Goal: Information Seeking & Learning: Learn about a topic

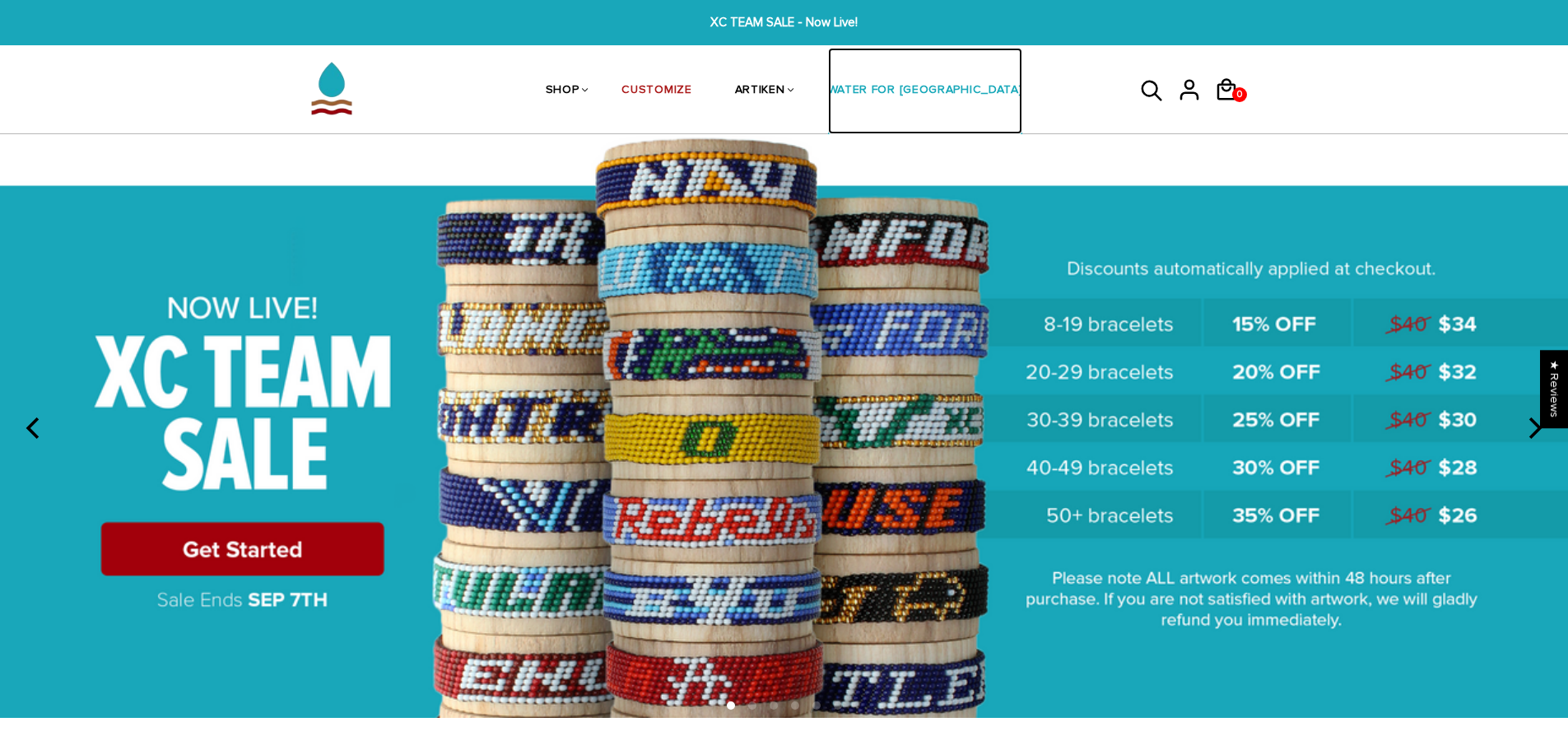
click at [929, 87] on link "WATER FOR [GEOGRAPHIC_DATA]" at bounding box center [925, 92] width 195 height 87
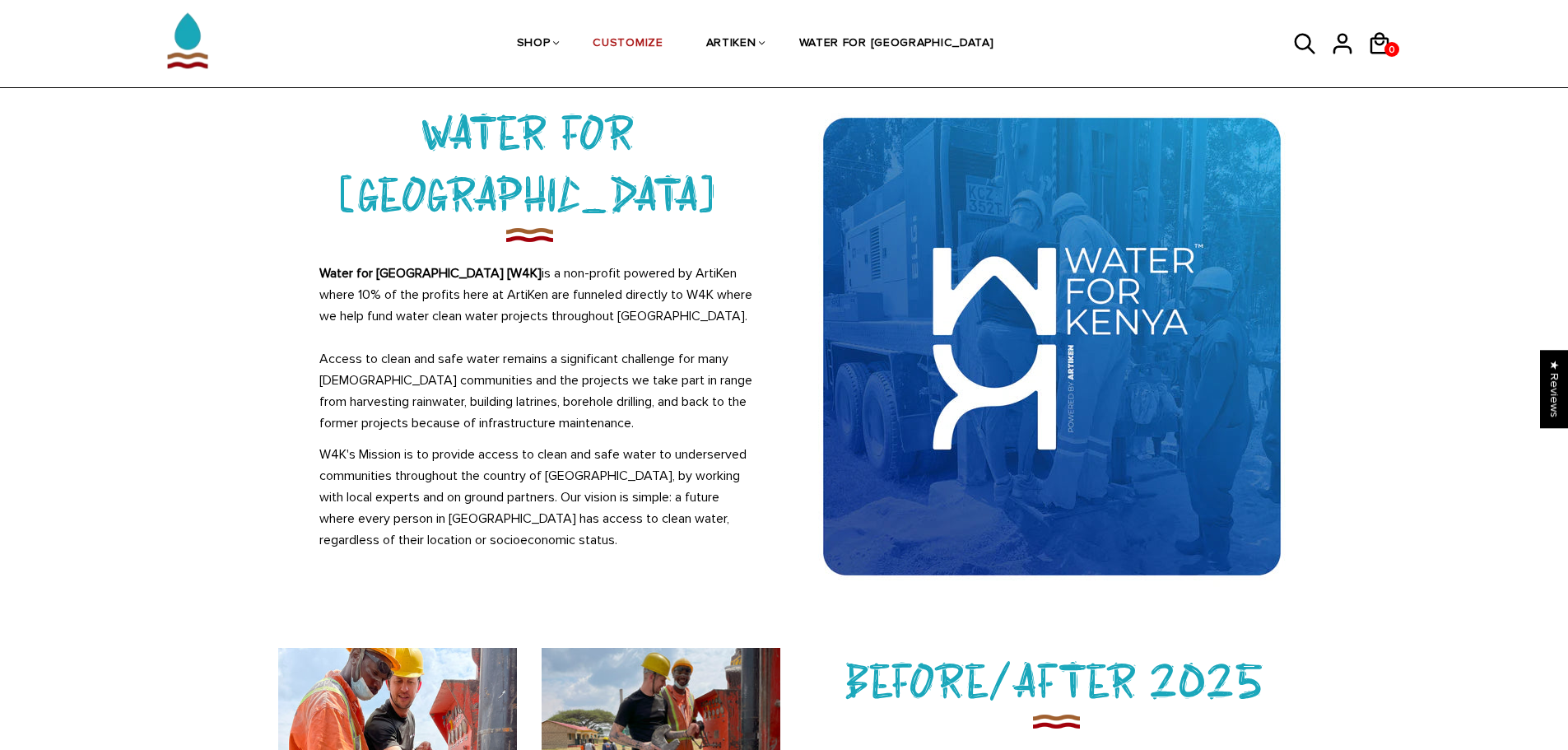
scroll to position [6, 0]
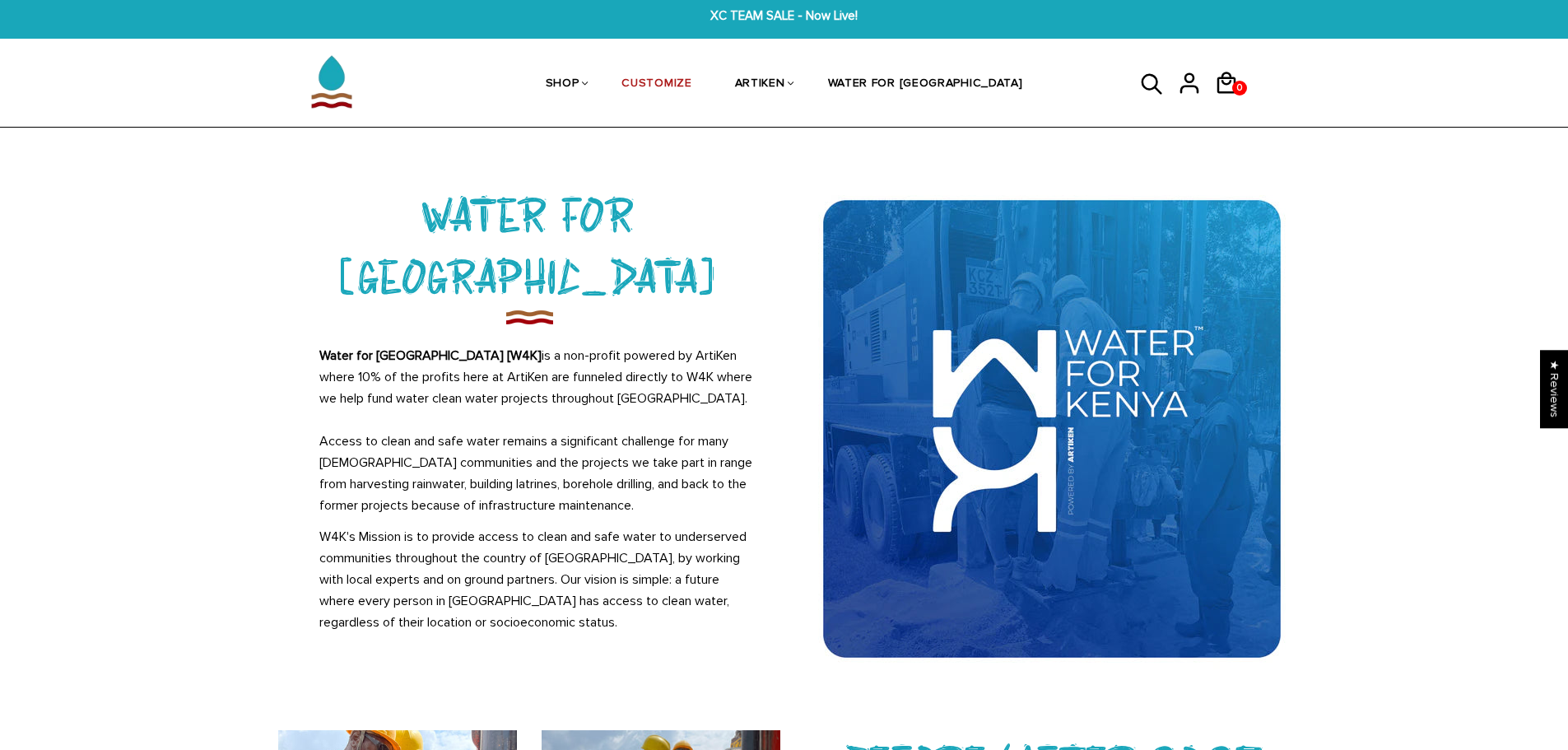
drag, startPoint x: 1277, startPoint y: 170, endPoint x: 1224, endPoint y: 156, distance: 54.8
click at [1247, 155] on div "XC TEAM SALE - Now Live! XC TEAM SALE - Now Live! SHOP BRACELETS TEXT Inspirati…" at bounding box center [784, 753] width 1568 height 1519
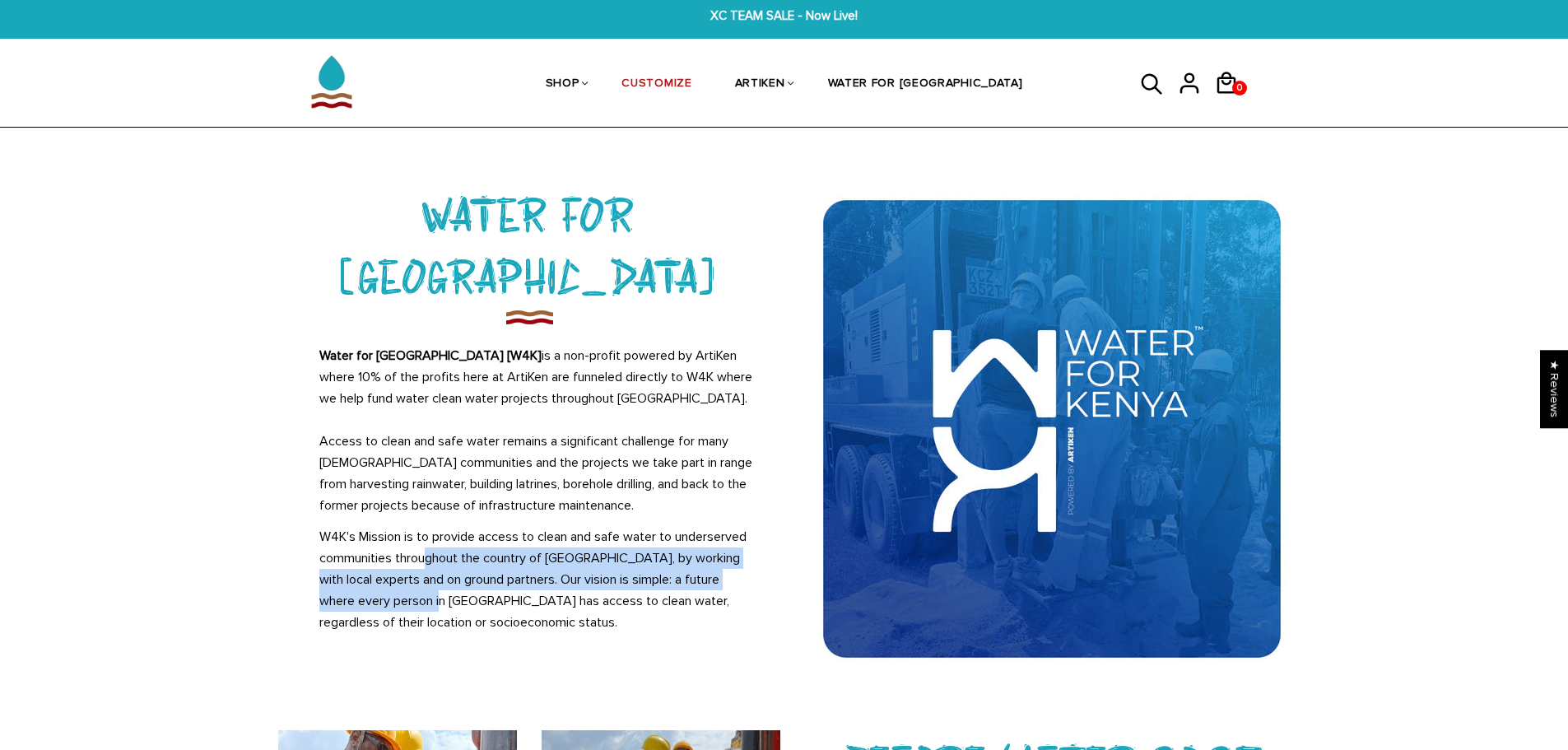
scroll to position [0, 0]
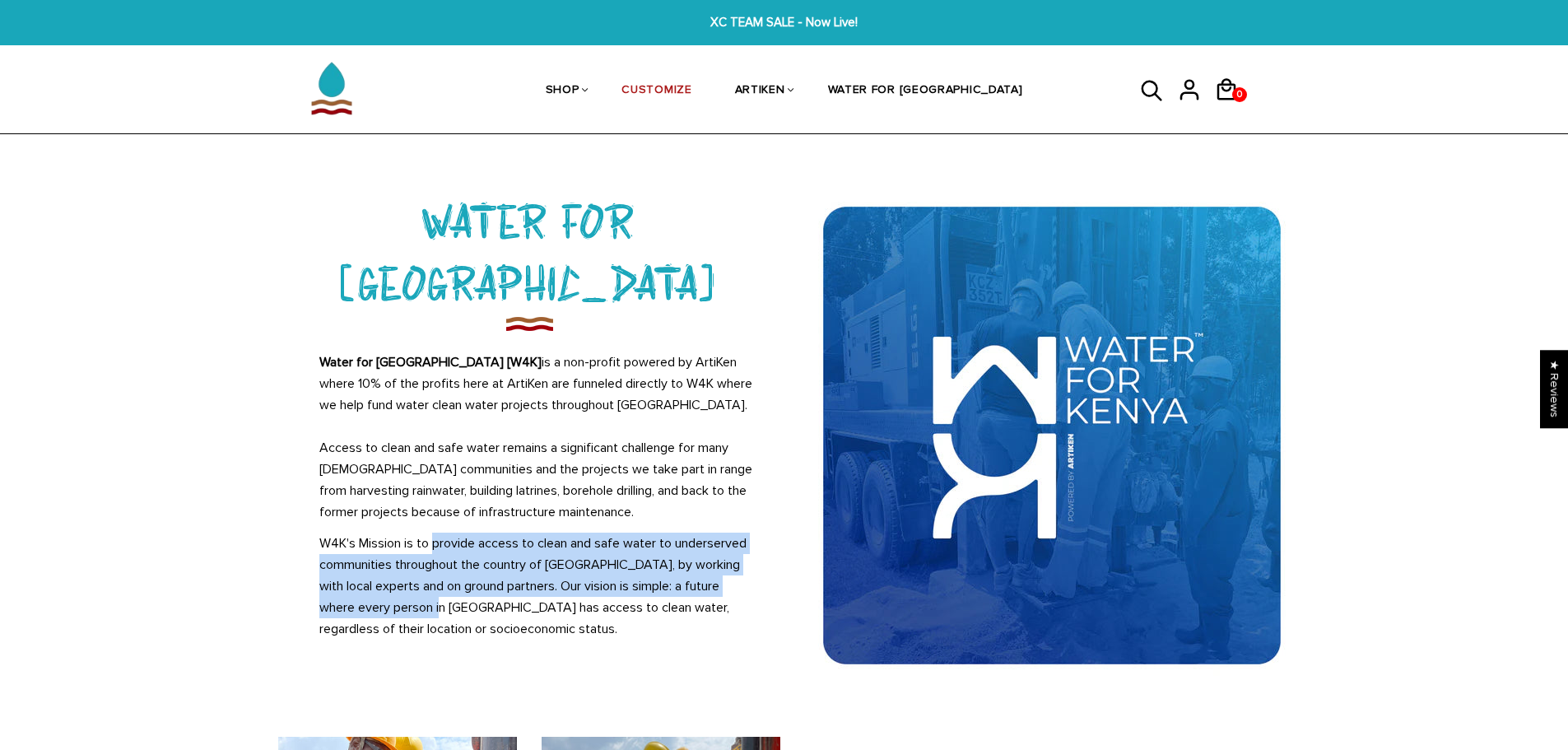
drag, startPoint x: 440, startPoint y: 453, endPoint x: 433, endPoint y: 491, distance: 38.6
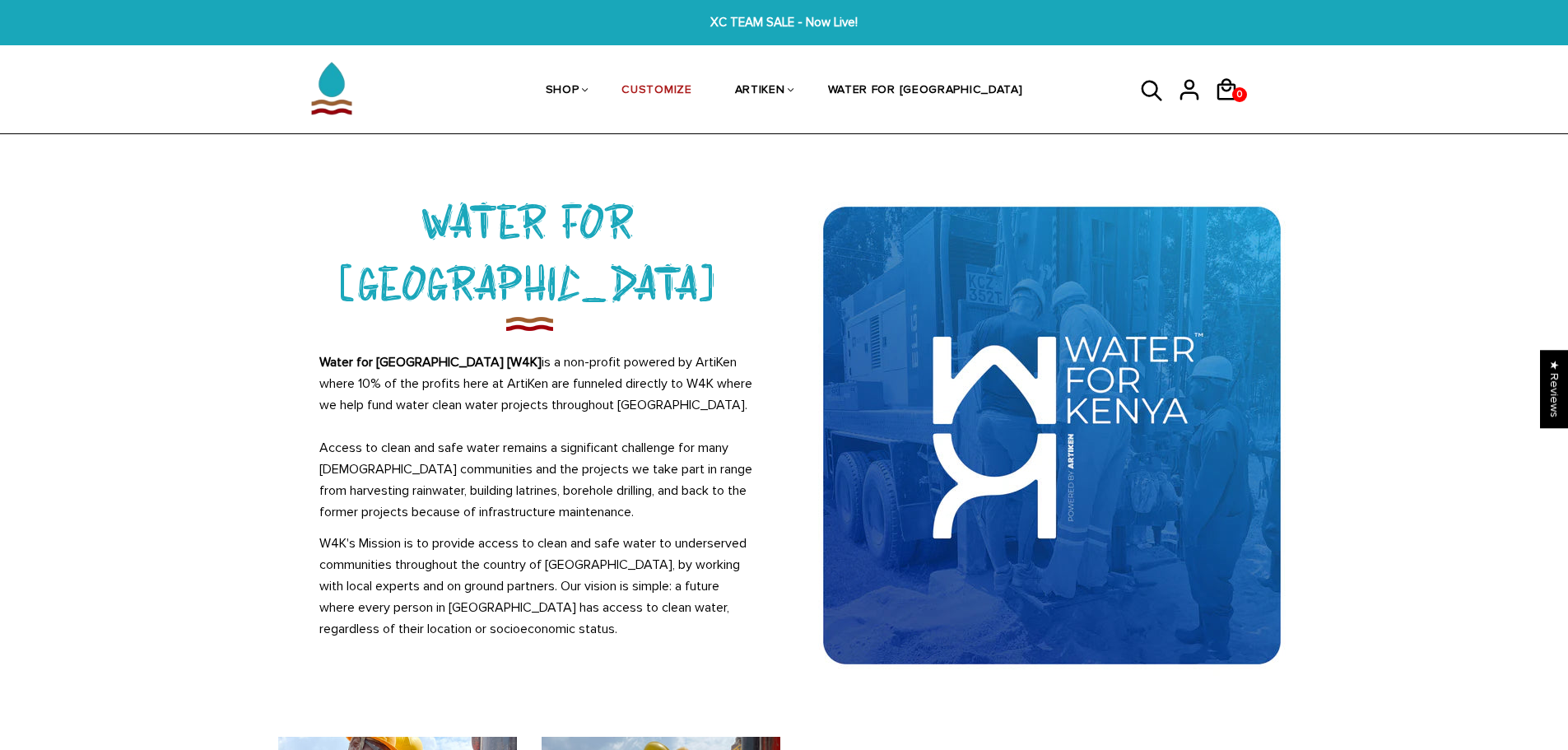
drag, startPoint x: 433, startPoint y: 491, endPoint x: 608, endPoint y: 272, distance: 280.3
click at [608, 312] on div at bounding box center [530, 323] width 502 height 23
